Goal: Task Accomplishment & Management: Use online tool/utility

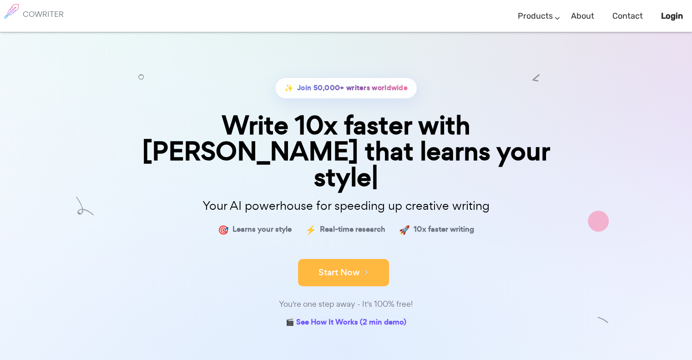
click at [348, 259] on button "Start Now" at bounding box center [343, 272] width 91 height 27
